Goal: Transaction & Acquisition: Purchase product/service

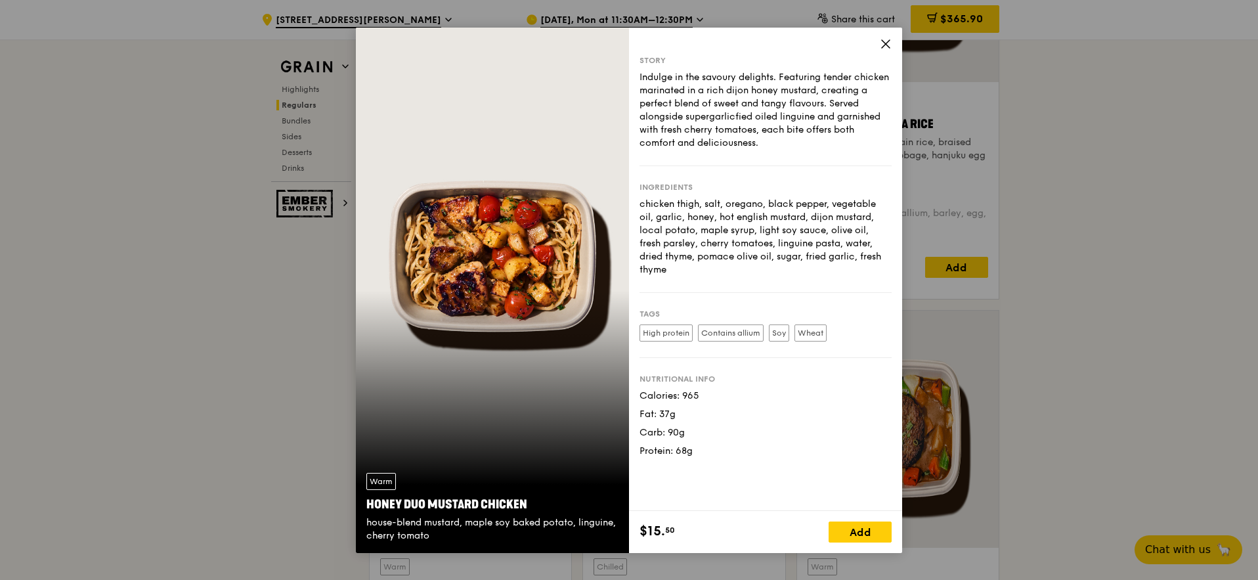
click at [892, 45] on icon at bounding box center [886, 44] width 12 height 12
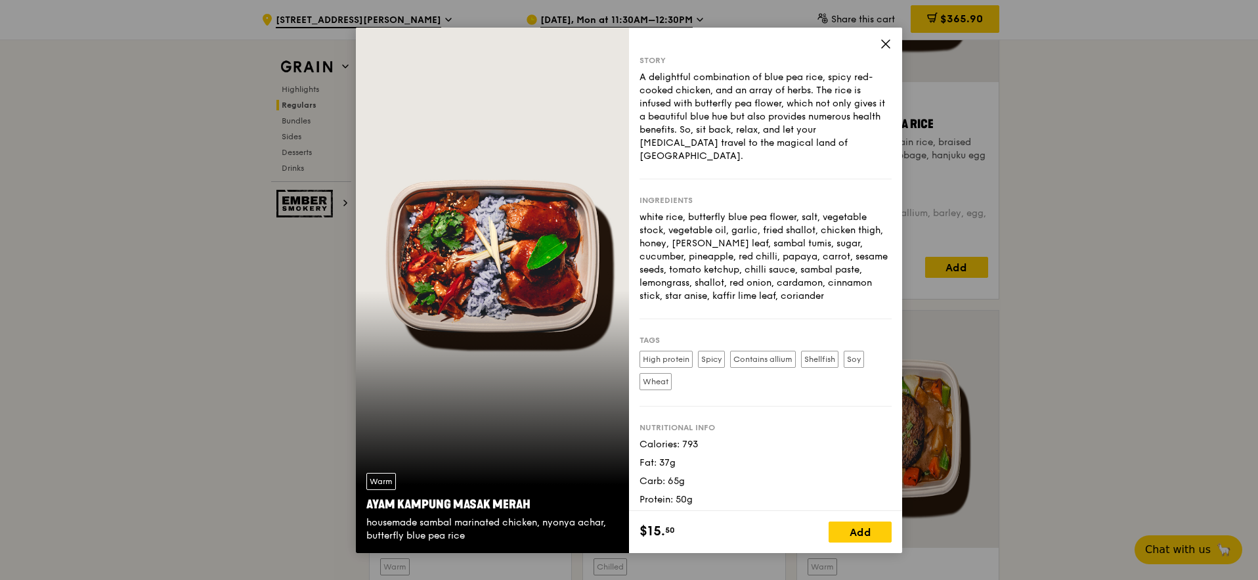
click at [892, 43] on icon at bounding box center [886, 44] width 12 height 12
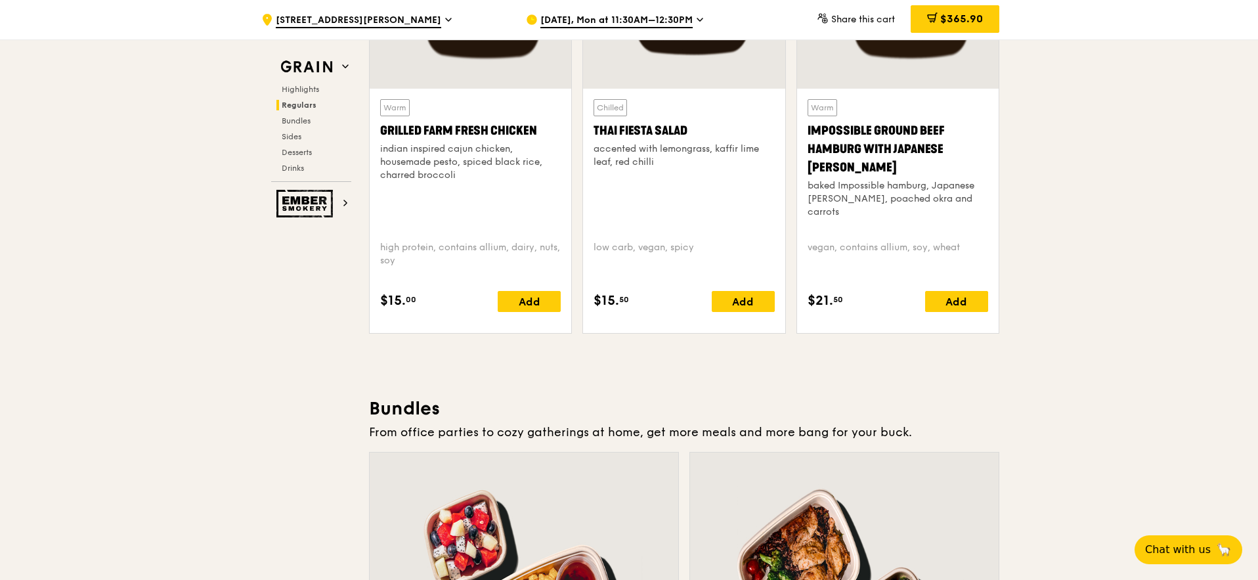
scroll to position [1943, 0]
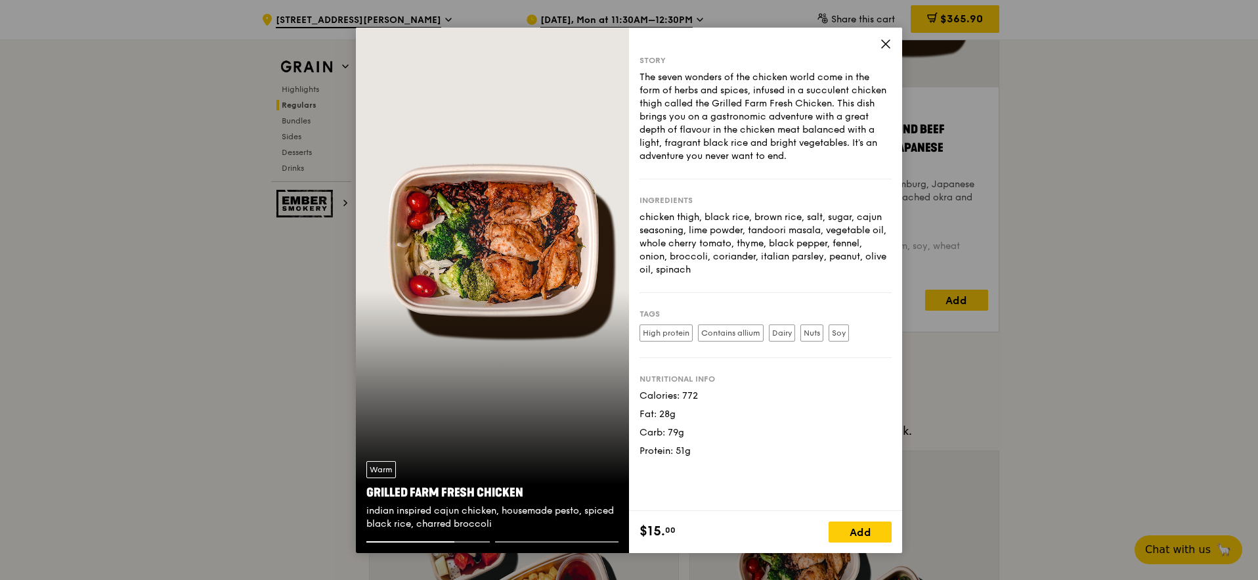
click at [890, 43] on icon at bounding box center [886, 44] width 8 height 8
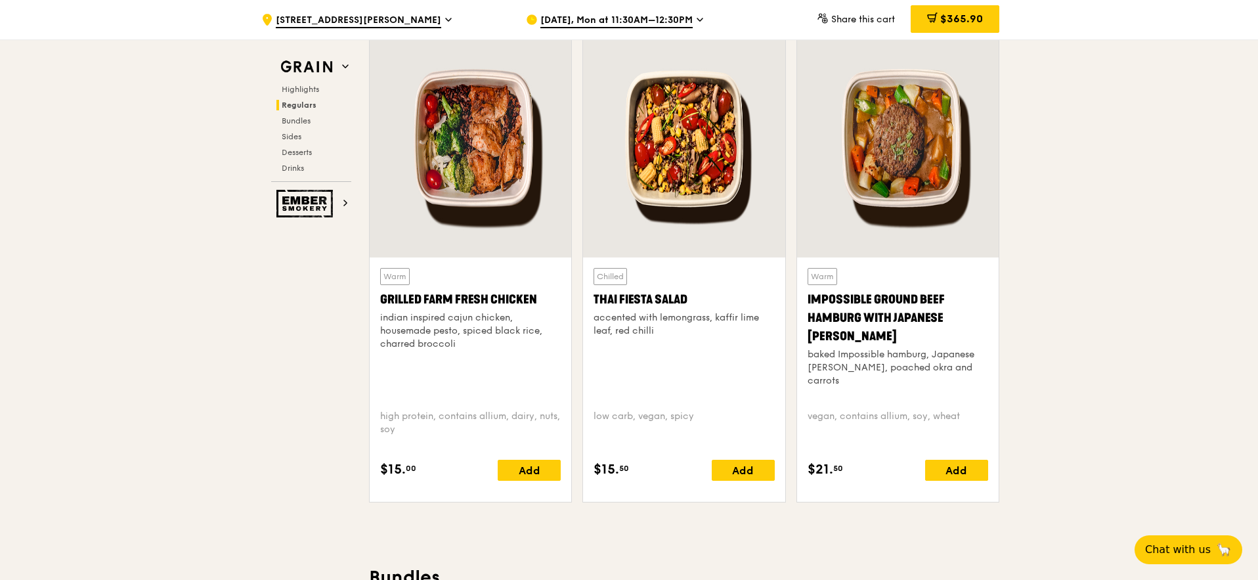
scroll to position [1661, 0]
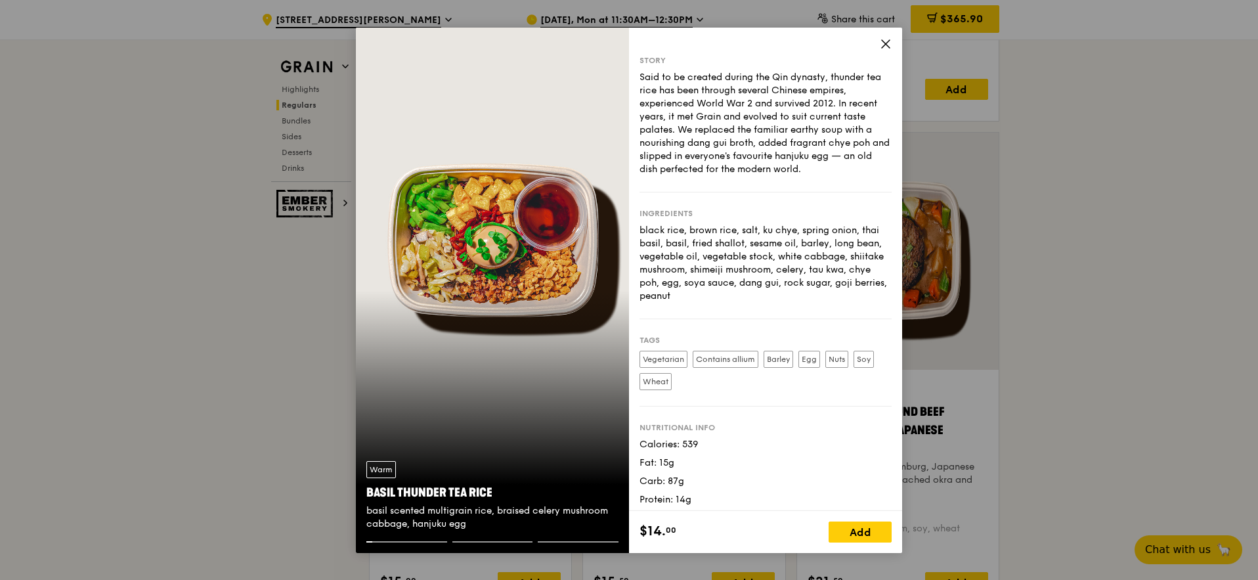
click at [420, 355] on div "Warm Basil Thunder Tea [PERSON_NAME] scented multigrain rice, braised celery mu…" at bounding box center [492, 290] width 273 height 525
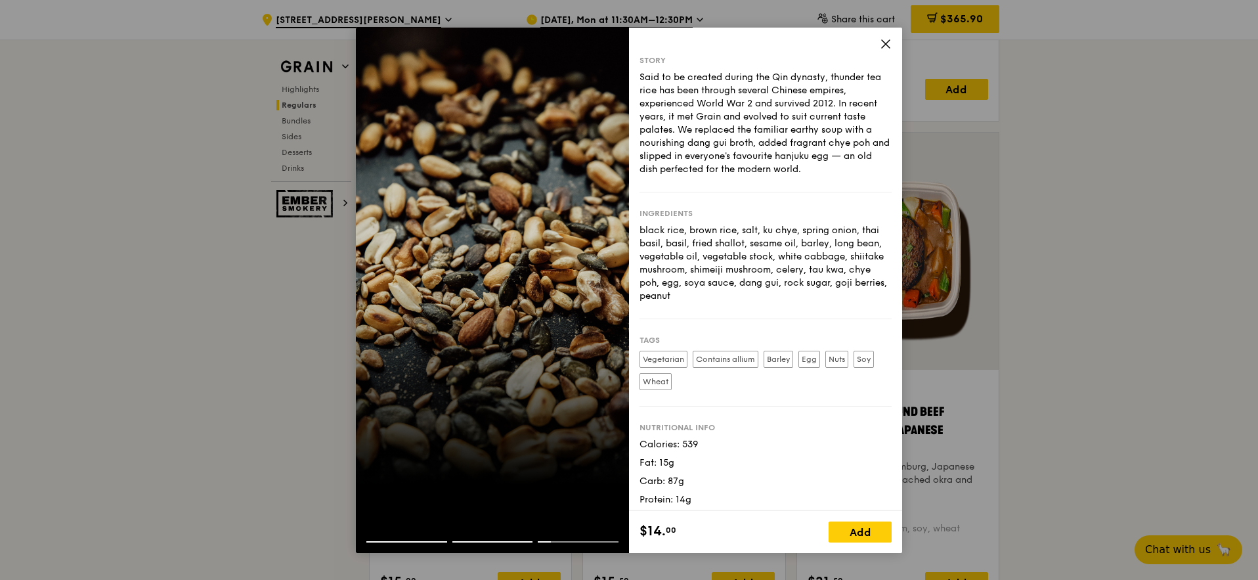
click at [414, 532] on div at bounding box center [492, 530] width 273 height 21
click at [414, 534] on div at bounding box center [492, 530] width 273 height 21
click at [366, 541] on div at bounding box center [406, 541] width 81 height 1
click at [445, 448] on div at bounding box center [492, 290] width 273 height 525
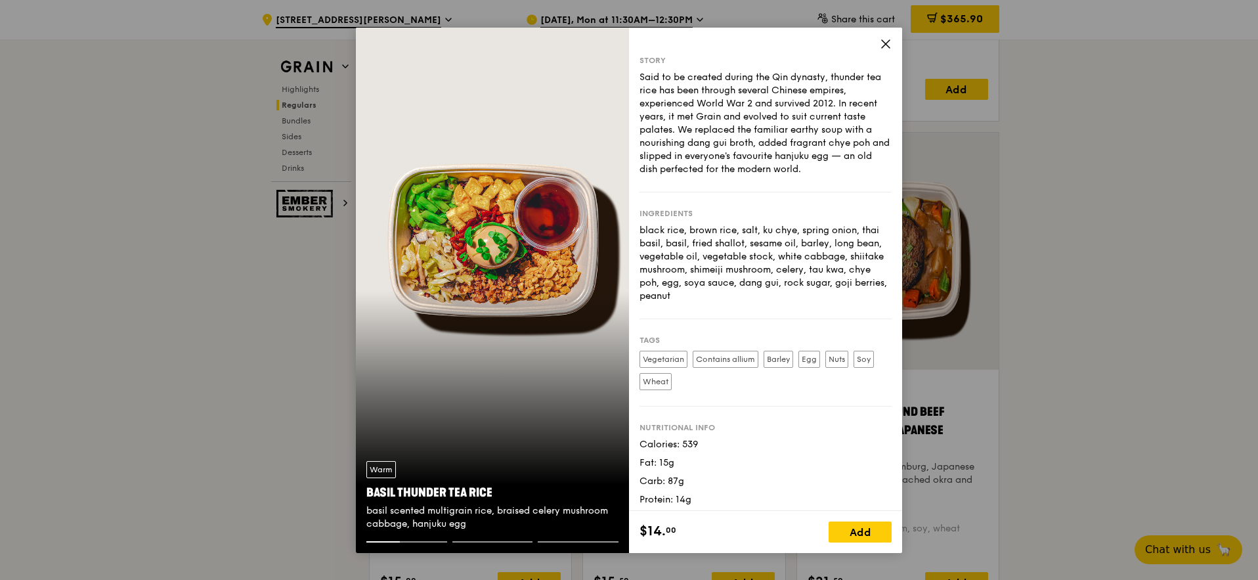
click at [890, 41] on icon at bounding box center [886, 44] width 8 height 8
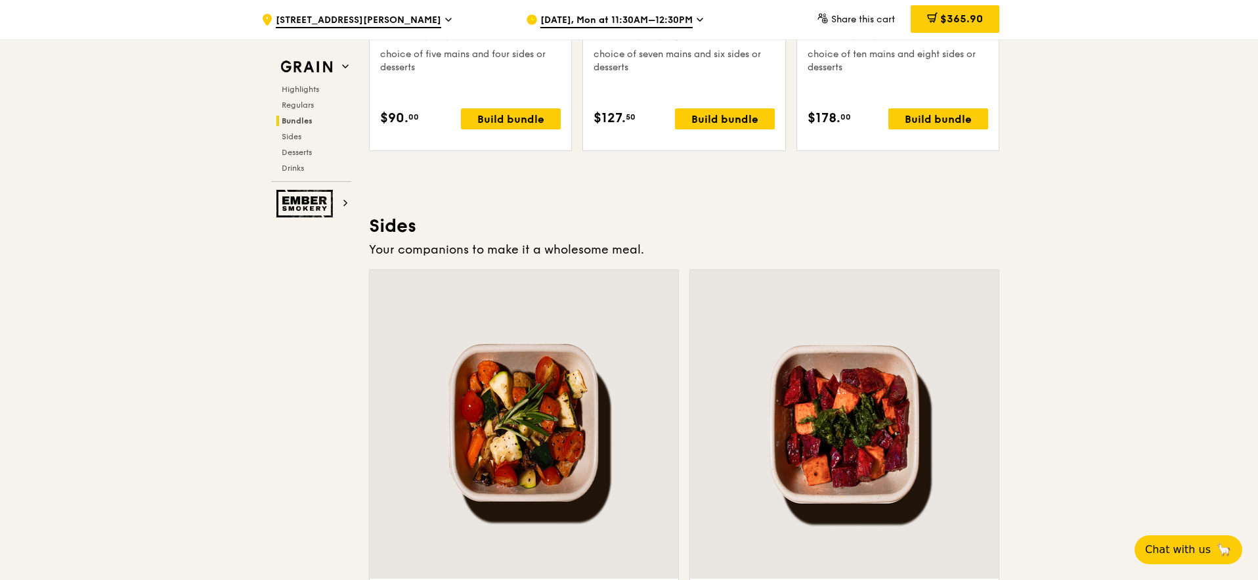
scroll to position [3486, 0]
